Goal: Task Accomplishment & Management: Manage account settings

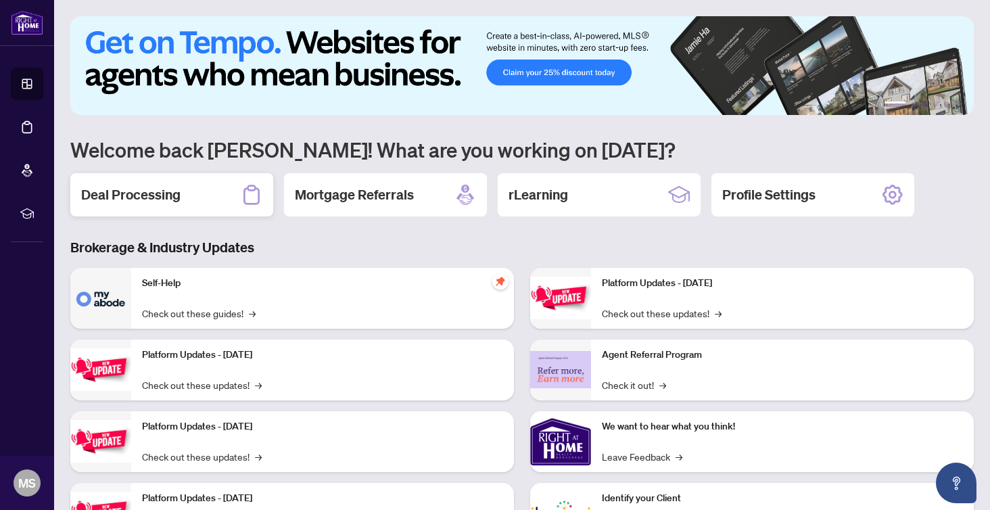
click at [136, 195] on h2 "Deal Processing" at bounding box center [130, 194] width 99 height 19
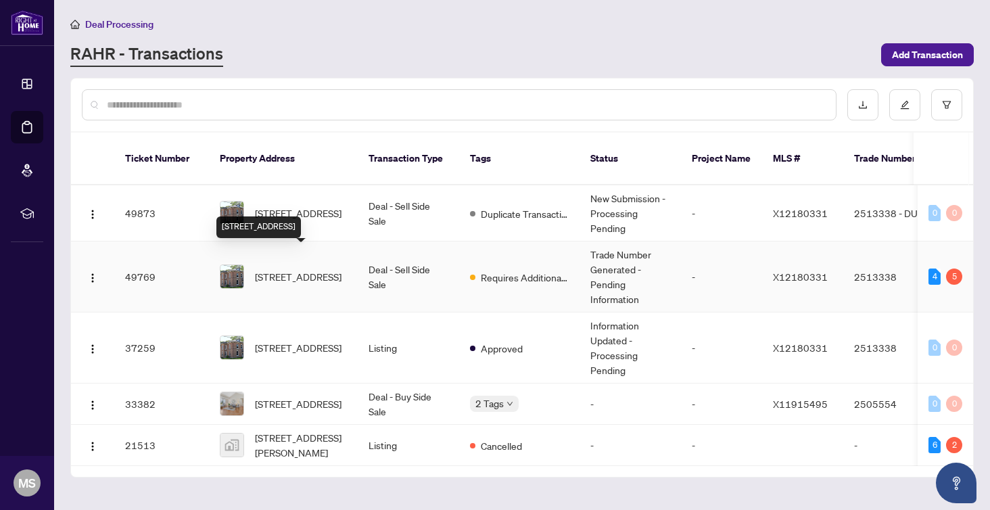
click at [304, 269] on span "[STREET_ADDRESS]" at bounding box center [298, 276] width 87 height 15
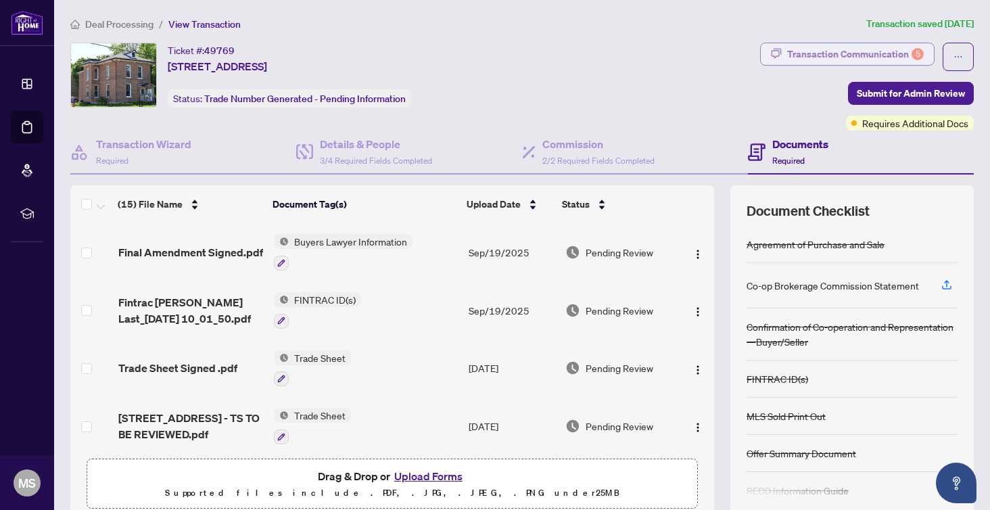
click at [862, 56] on div "Transaction Communication 5" at bounding box center [855, 54] width 137 height 22
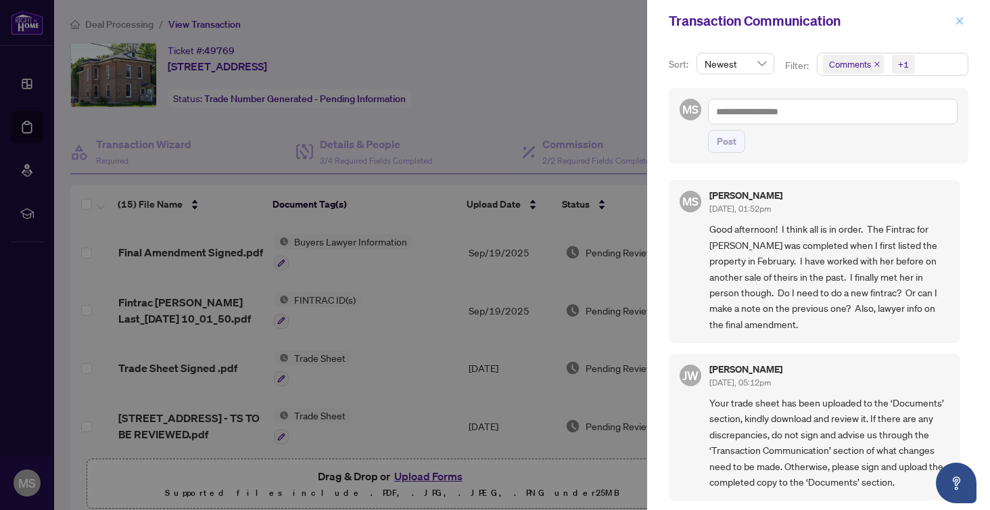
click at [958, 21] on icon "close" at bounding box center [959, 20] width 7 height 7
